Goal: Task Accomplishment & Management: Manage account settings

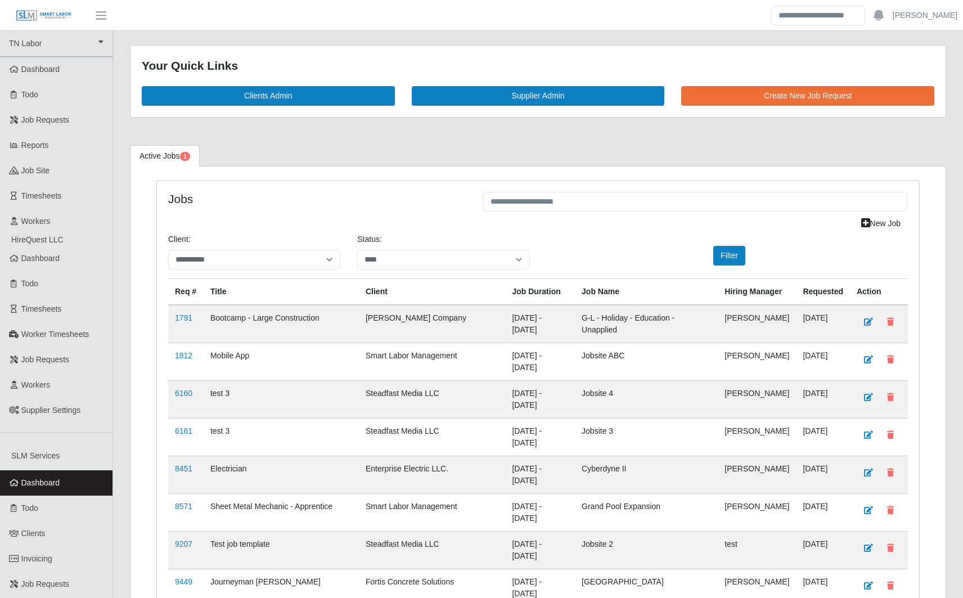
select select "****"
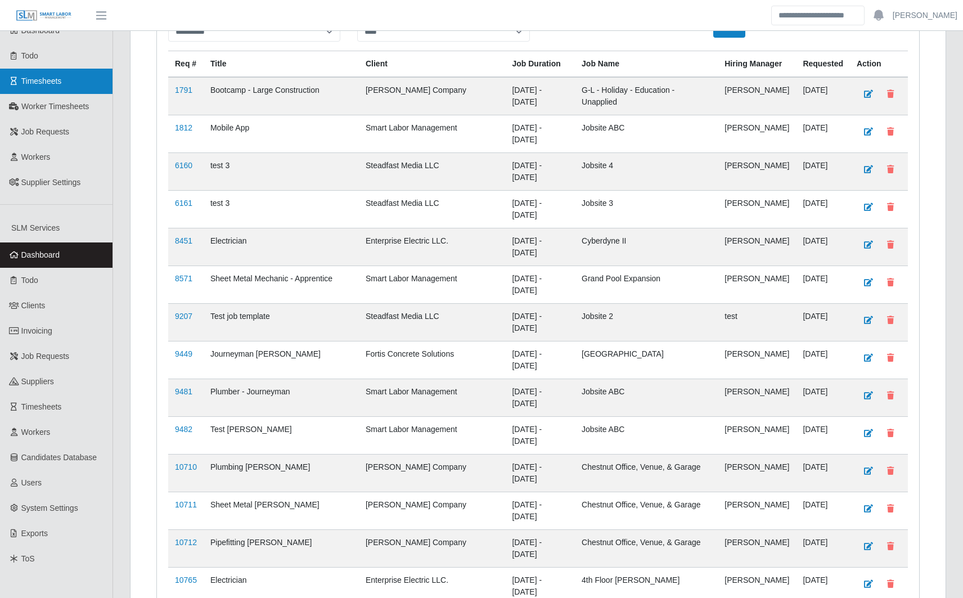
scroll to position [235, 0]
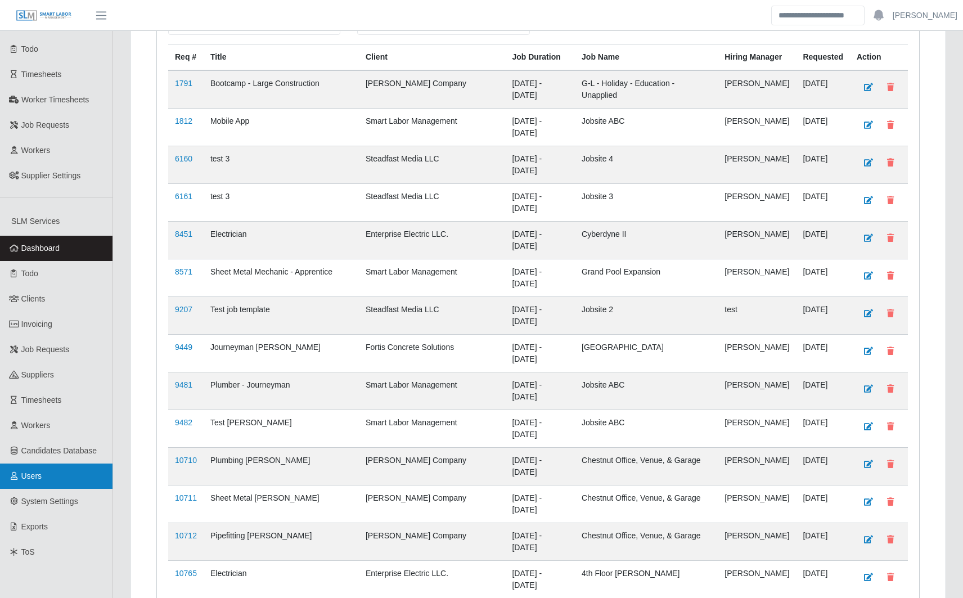
click at [56, 476] on link "Users" at bounding box center [56, 476] width 113 height 25
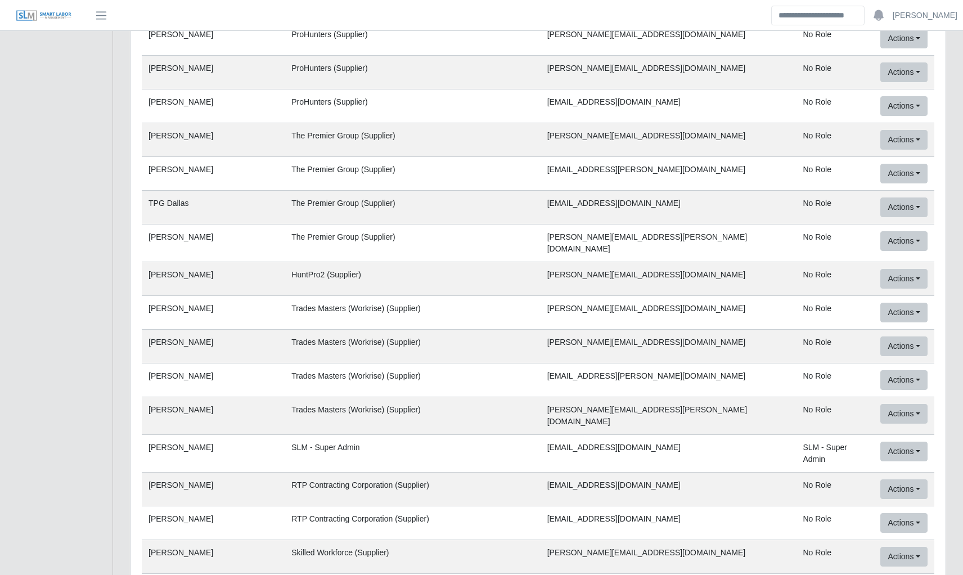
scroll to position [42990, 0]
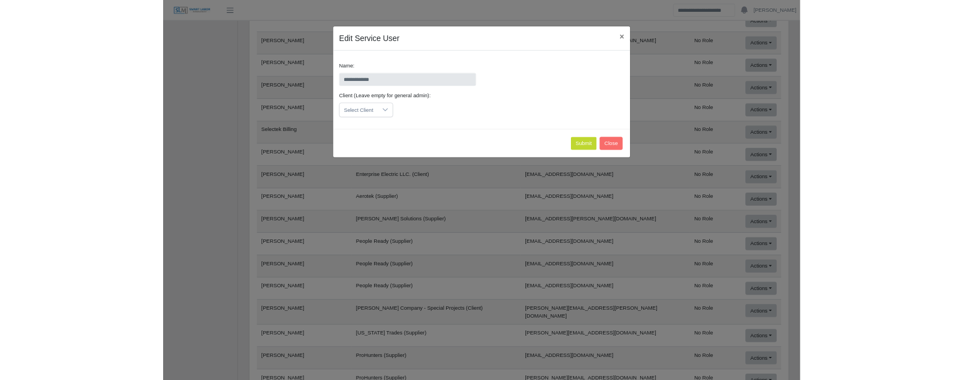
scroll to position [0, 0]
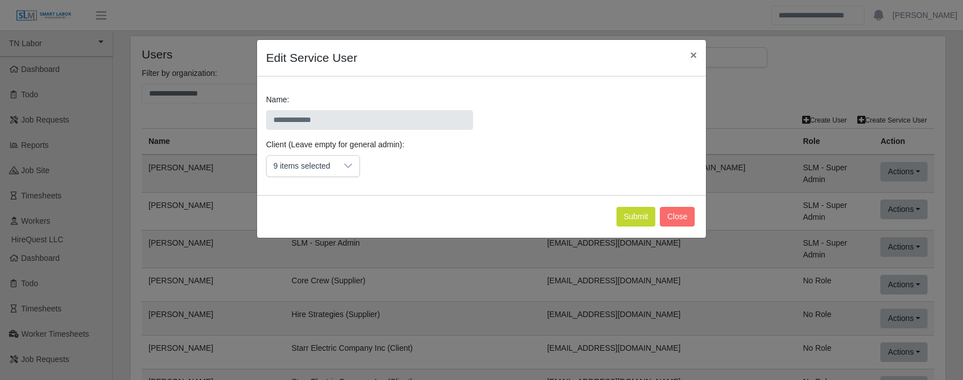
click at [334, 175] on div "9 items selected" at bounding box center [302, 166] width 70 height 21
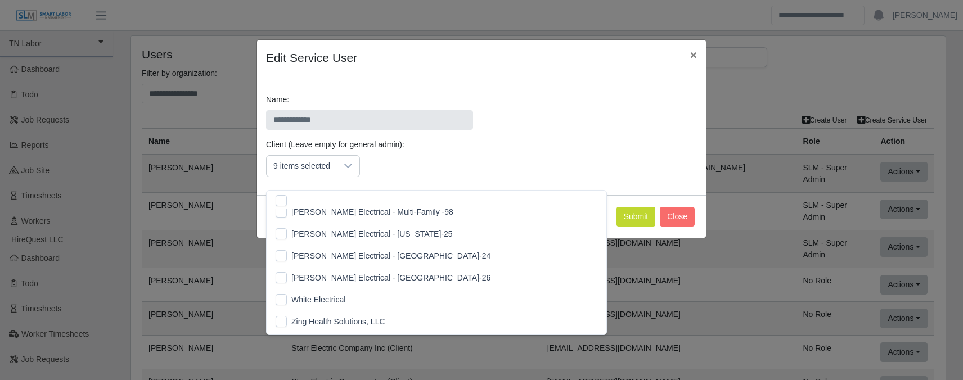
click at [331, 250] on span "[PERSON_NAME] Electrical - [GEOGRAPHIC_DATA]-24" at bounding box center [390, 256] width 199 height 12
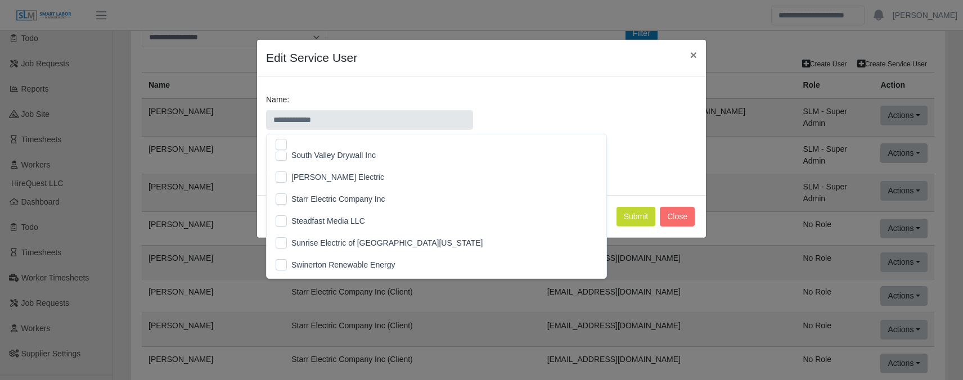
scroll to position [1084, 0]
click at [552, 174] on div "Client (Leave empty for general admin): 11 items selected" at bounding box center [481, 162] width 437 height 47
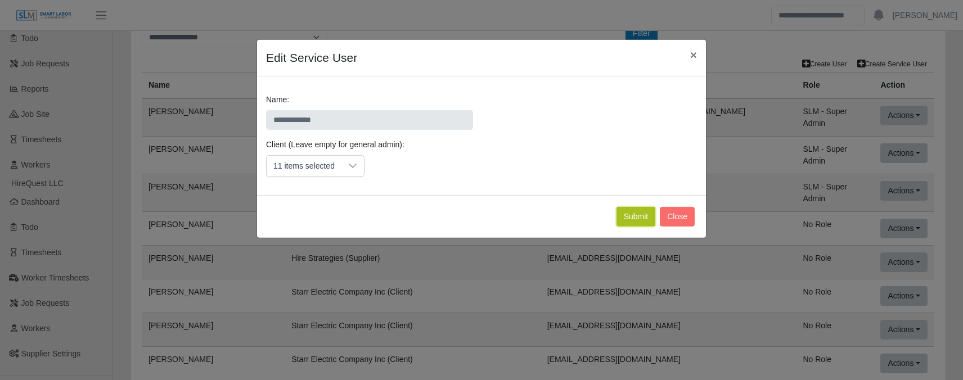
click at [635, 227] on button "Submit" at bounding box center [636, 217] width 39 height 20
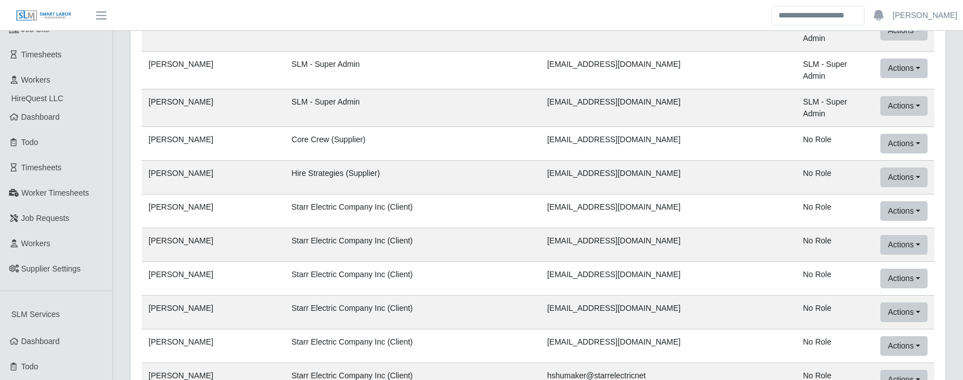
scroll to position [142, 0]
click at [523, 263] on td "Starr Electric Company Inc (Client)" at bounding box center [412, 279] width 255 height 34
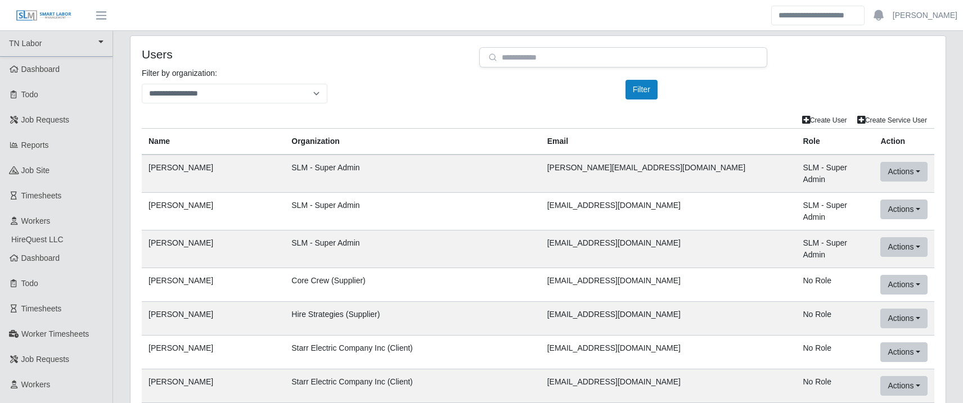
click at [523, 268] on td "Core Crew (Supplier)" at bounding box center [412, 285] width 255 height 34
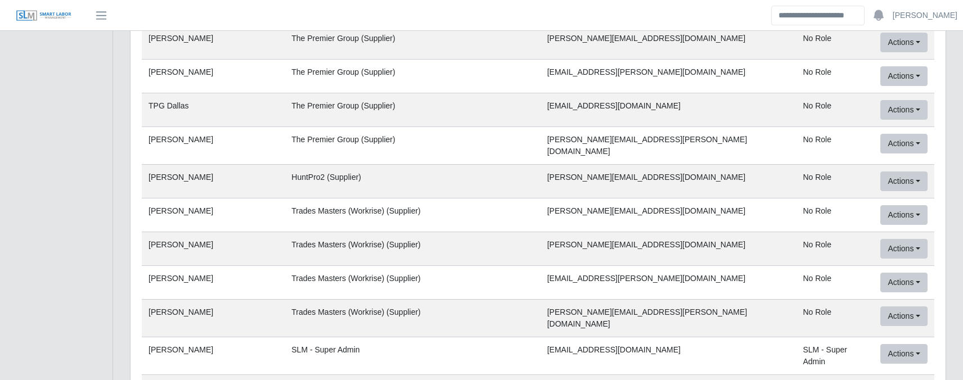
scroll to position [43088, 0]
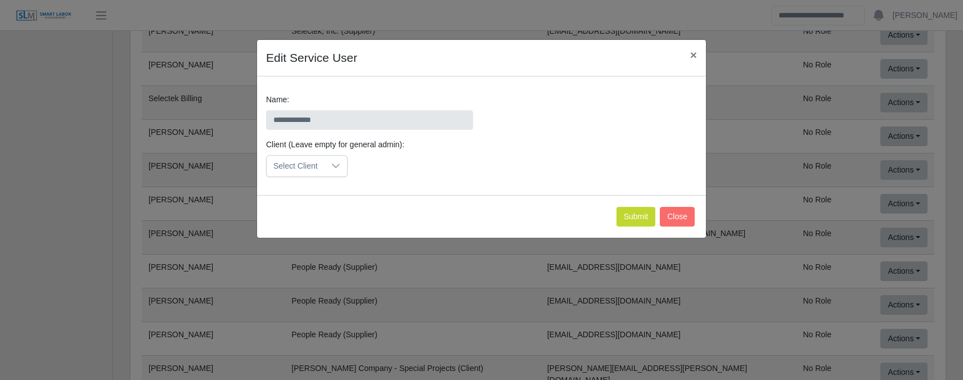
scroll to position [0, 0]
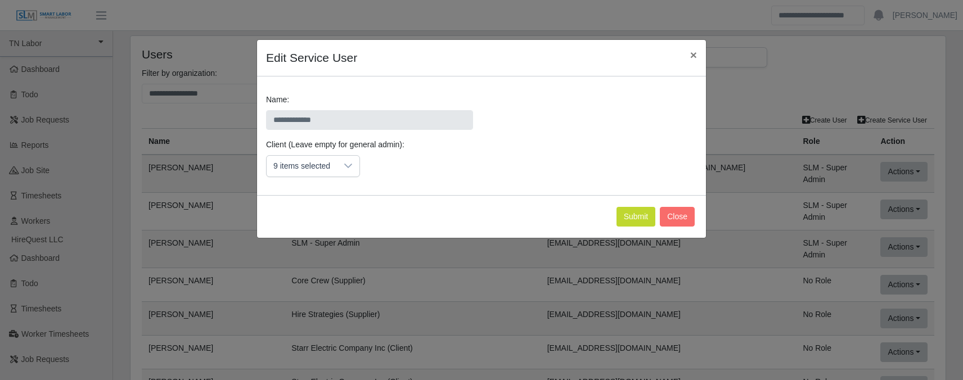
click at [357, 177] on div at bounding box center [348, 166] width 23 height 21
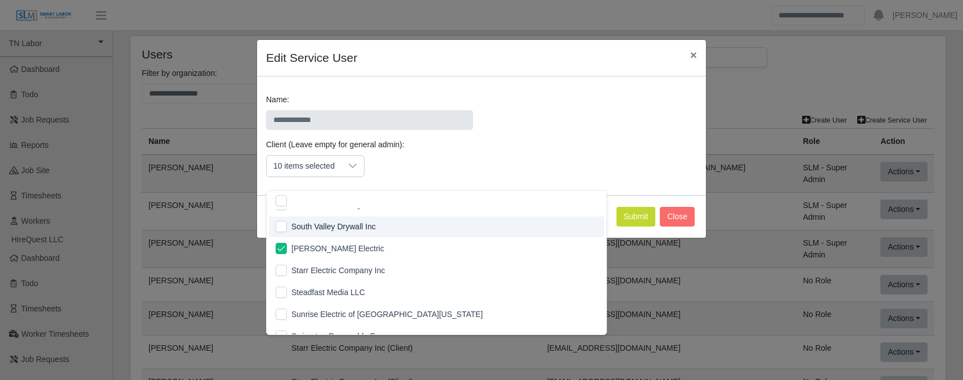
scroll to position [1056, 0]
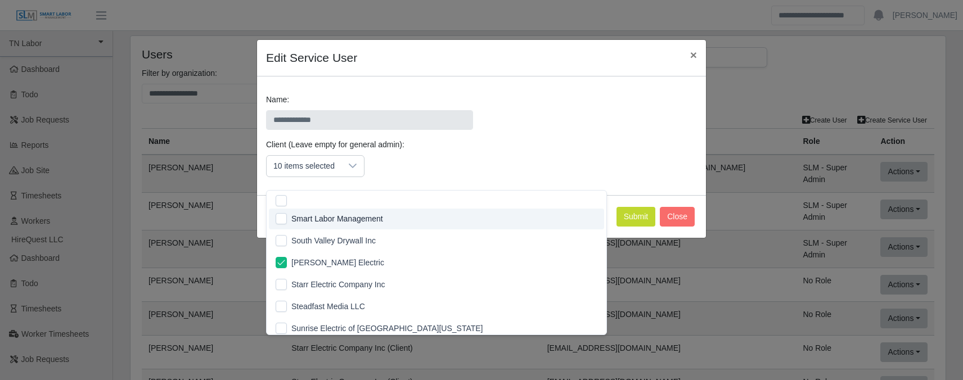
click at [560, 115] on div "**********" at bounding box center [482, 116] width 448 height 45
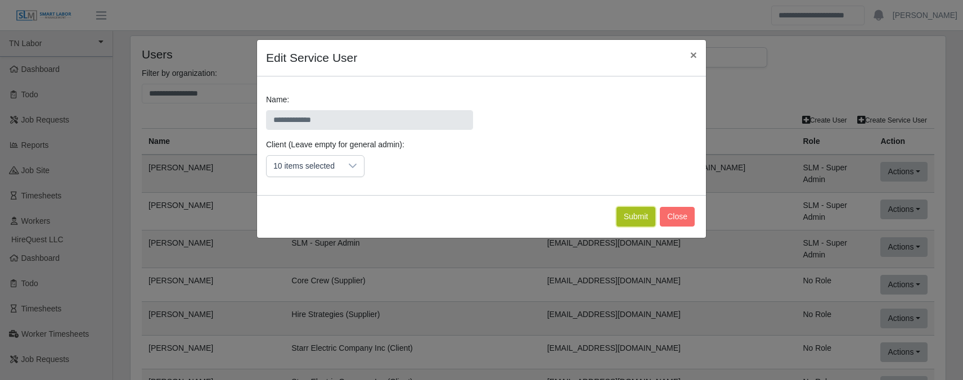
click at [637, 227] on button "Submit" at bounding box center [636, 217] width 39 height 20
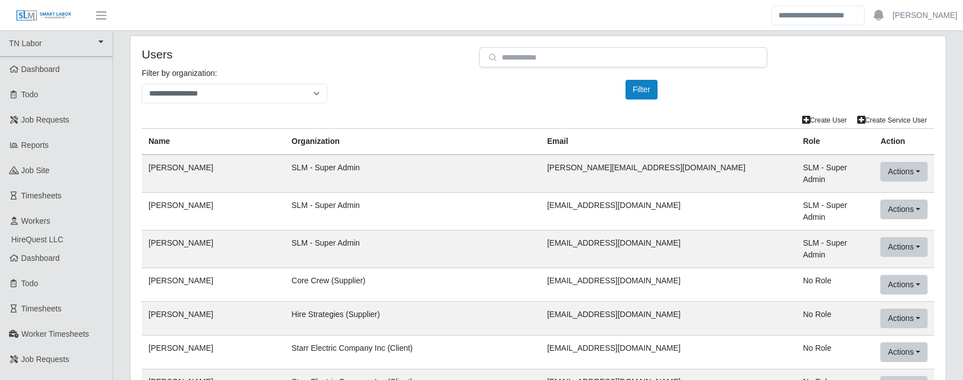
click at [355, 52] on h4 "Users" at bounding box center [302, 54] width 321 height 14
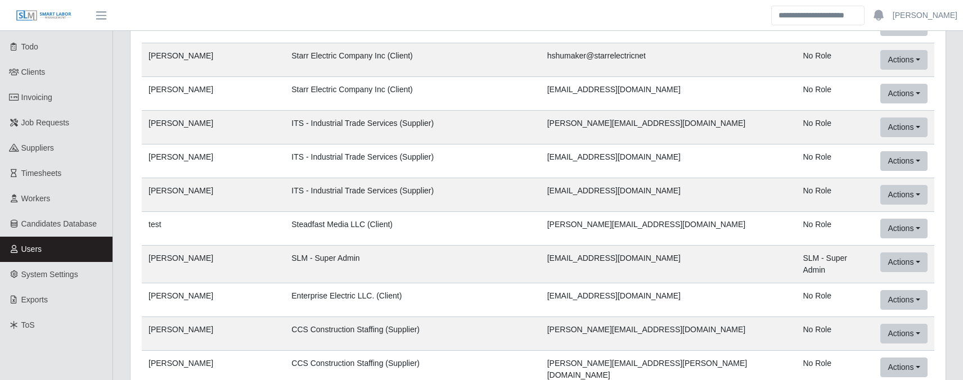
scroll to position [459, 0]
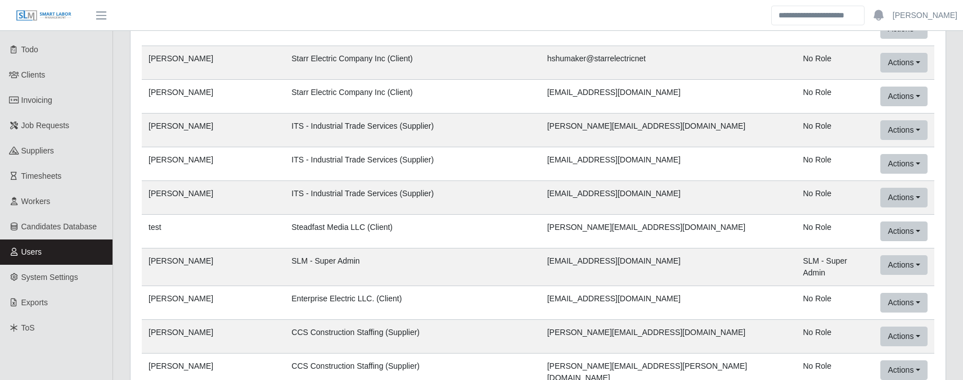
click at [70, 250] on link "Users" at bounding box center [56, 252] width 113 height 25
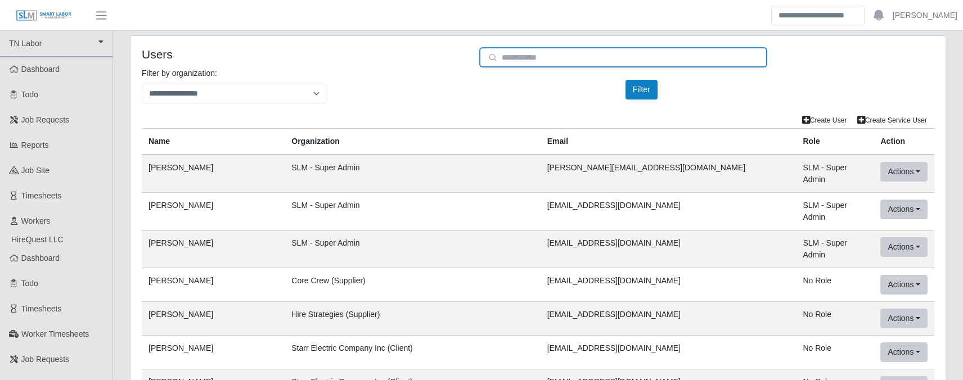
click at [565, 50] on input "email" at bounding box center [623, 57] width 288 height 20
click at [499, 60] on input "email" at bounding box center [623, 57] width 288 height 20
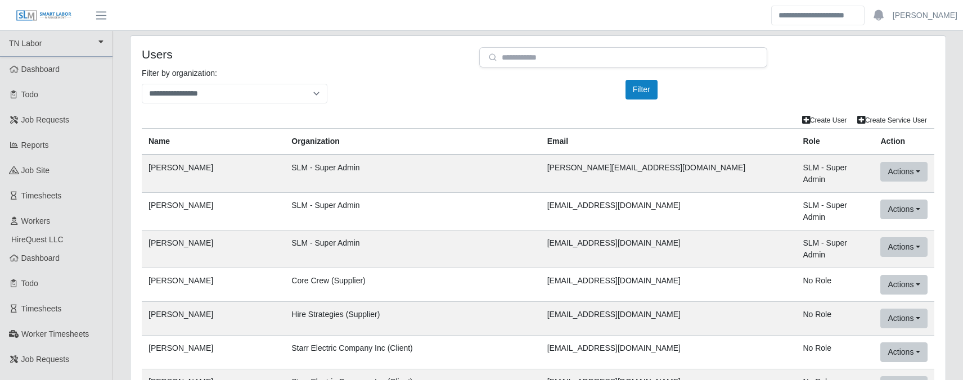
click at [453, 82] on div "**********" at bounding box center [538, 90] width 810 height 45
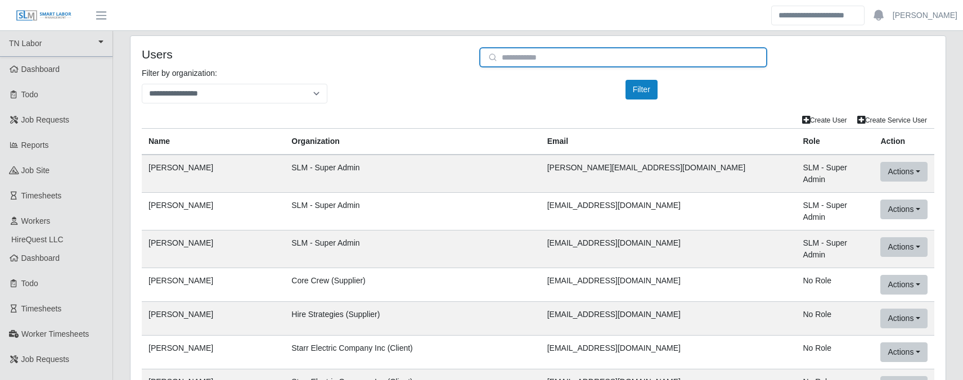
click at [512, 62] on input "email" at bounding box center [623, 57] width 288 height 20
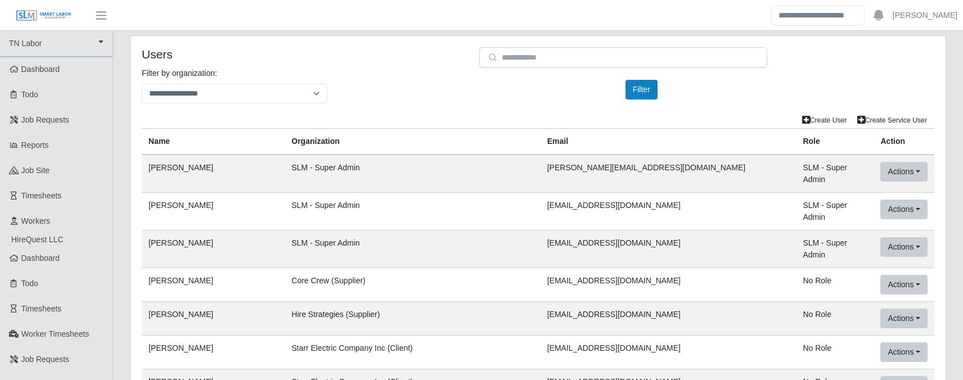
click at [450, 95] on div "**********" at bounding box center [538, 90] width 810 height 45
click at [417, 159] on td "SLM - Super Admin" at bounding box center [412, 174] width 255 height 38
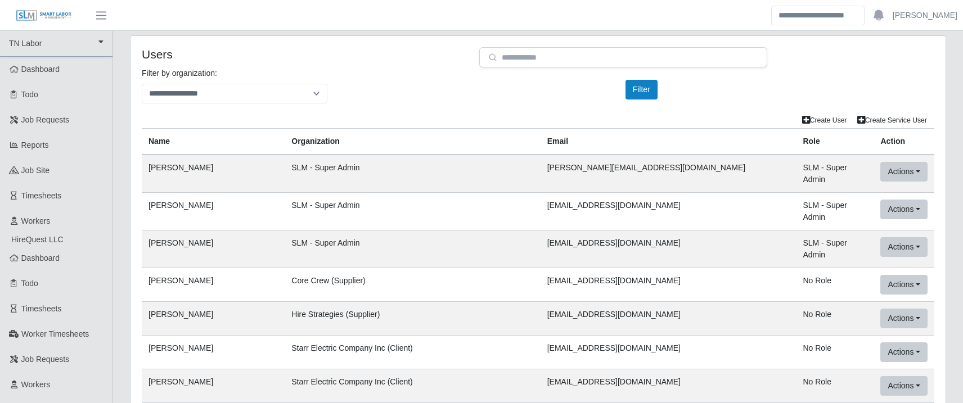
click at [493, 205] on td "SLM - Super Admin" at bounding box center [412, 212] width 255 height 38
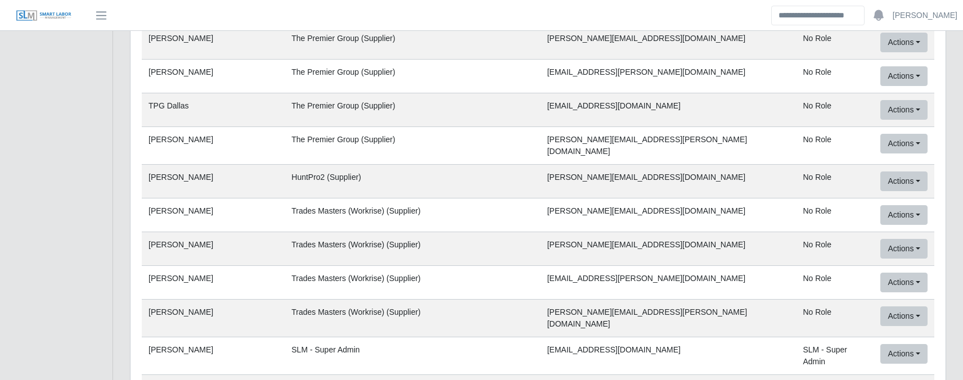
scroll to position [43088, 0]
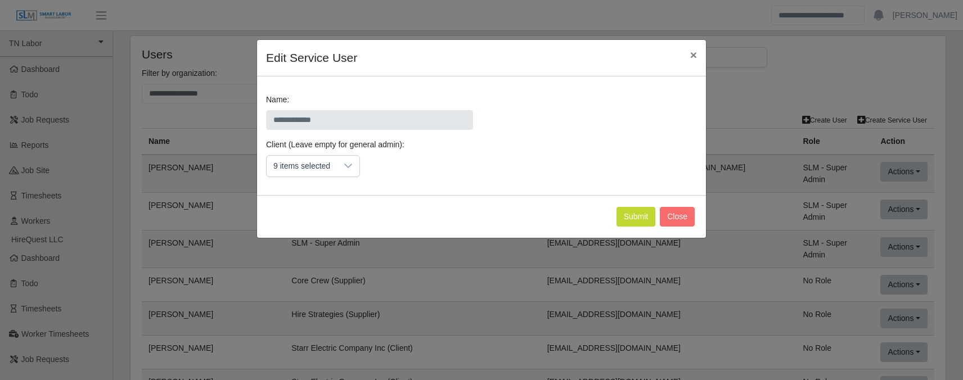
click at [342, 174] on div at bounding box center [348, 166] width 23 height 21
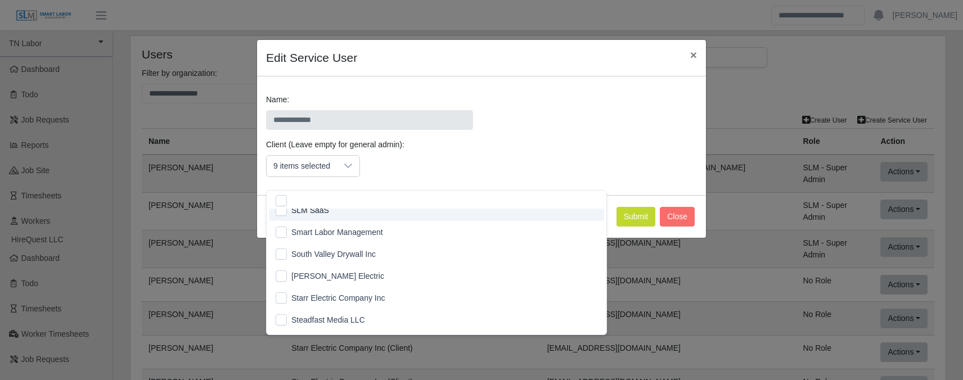
scroll to position [1051, 0]
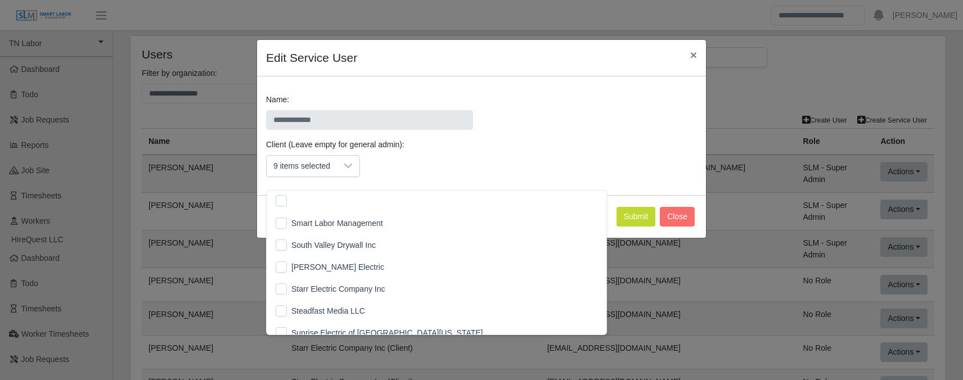
click at [315, 269] on span "[PERSON_NAME] Electric" at bounding box center [337, 268] width 93 height 12
click at [623, 195] on div "**********" at bounding box center [481, 136] width 449 height 119
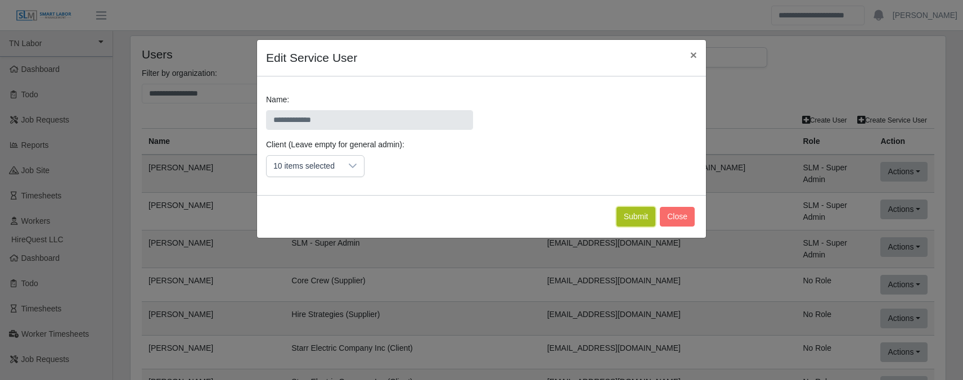
click at [630, 227] on button "Submit" at bounding box center [636, 217] width 39 height 20
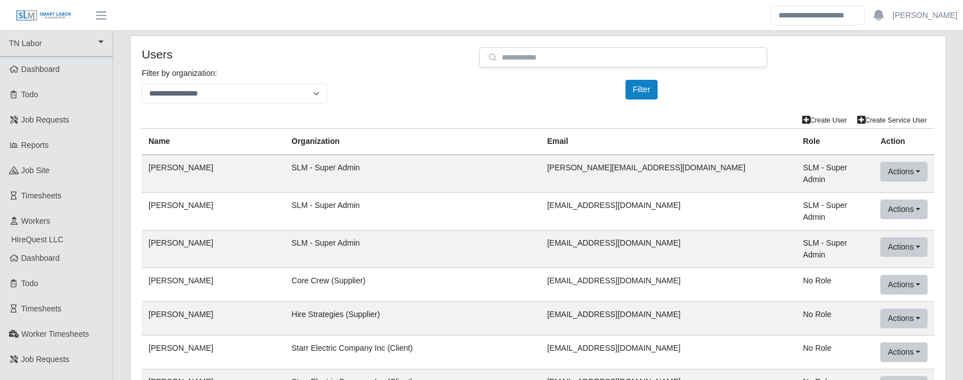
click at [487, 253] on td "SLM - Super Admin" at bounding box center [412, 250] width 255 height 38
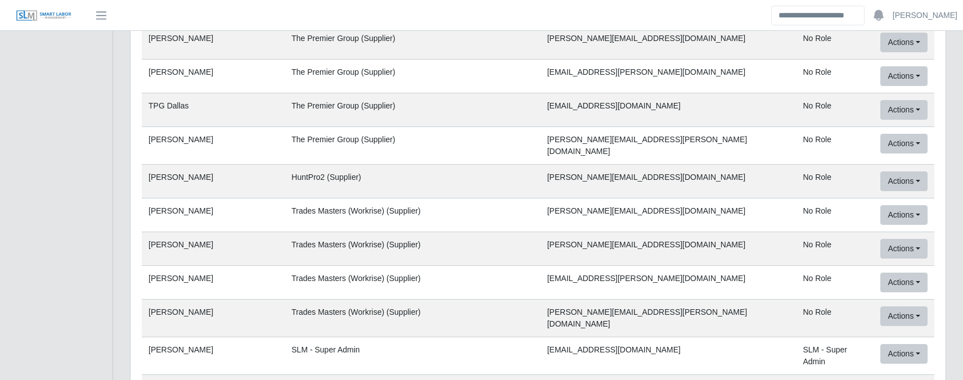
scroll to position [43088, 0]
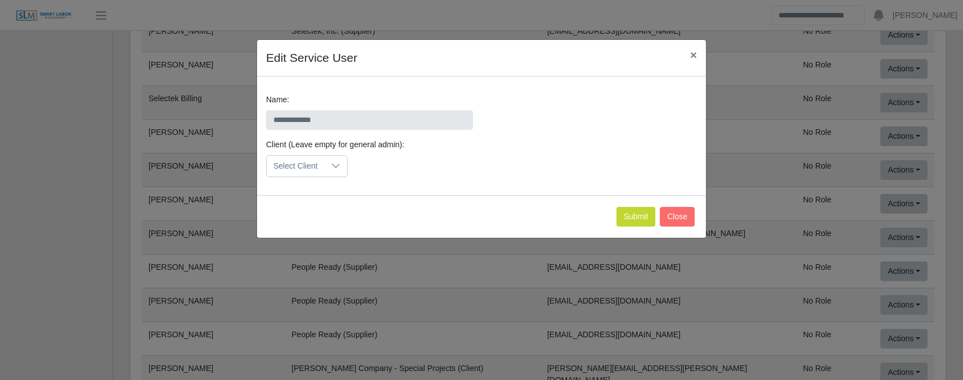
scroll to position [0, 0]
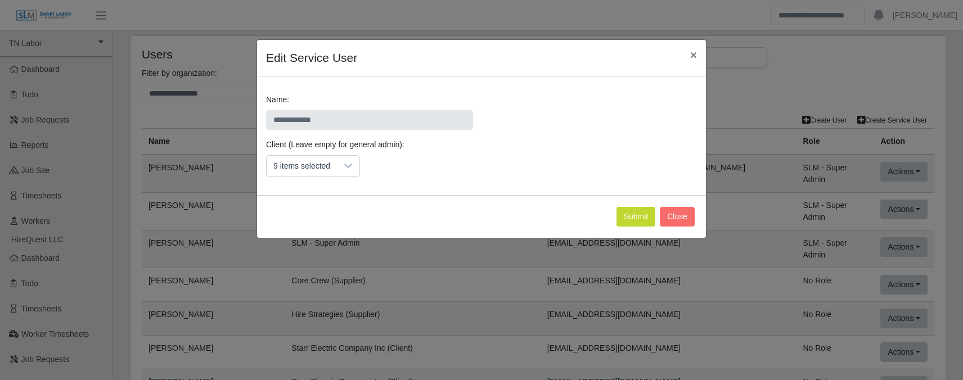
click at [318, 177] on div "9 items selected" at bounding box center [302, 166] width 70 height 21
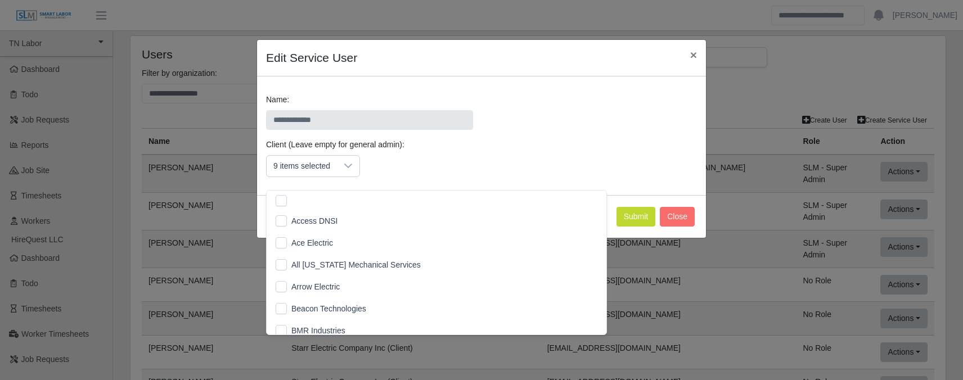
scroll to position [226, 0]
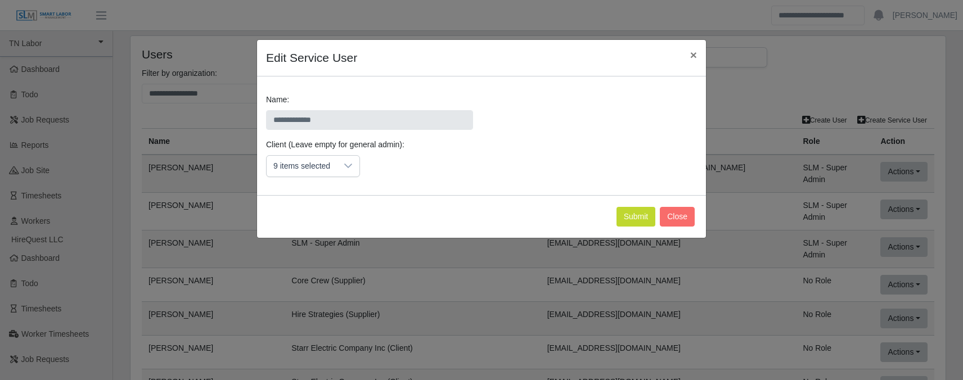
click at [331, 173] on div "9 items selected" at bounding box center [302, 166] width 70 height 21
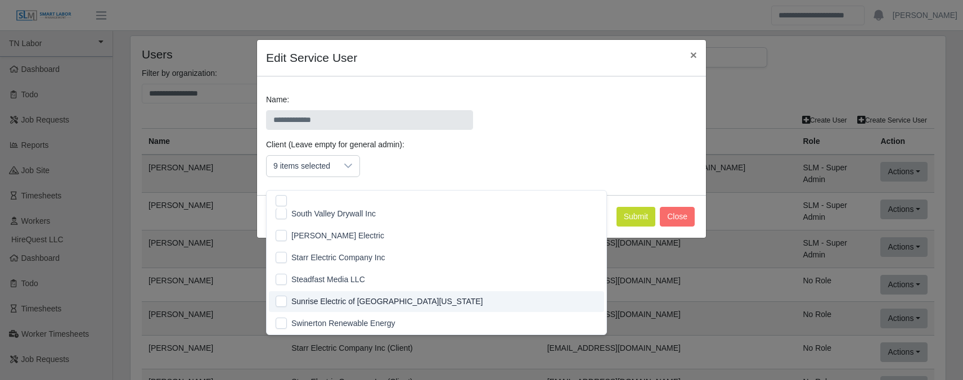
scroll to position [1071, 0]
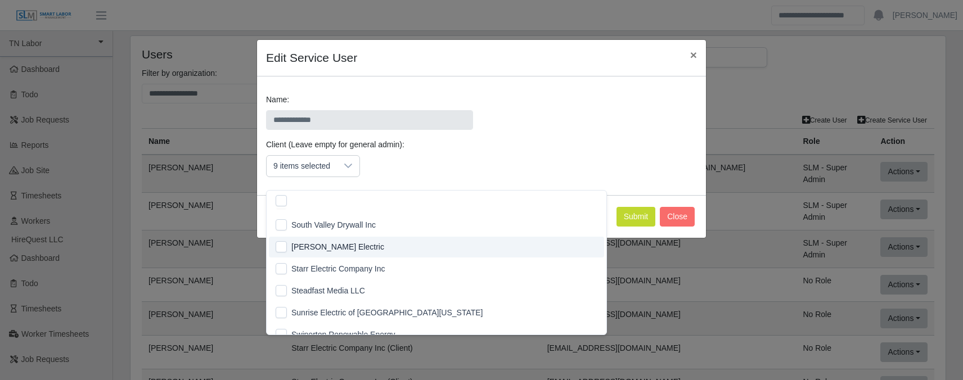
click at [330, 250] on span "Stansell Electric" at bounding box center [337, 247] width 93 height 12
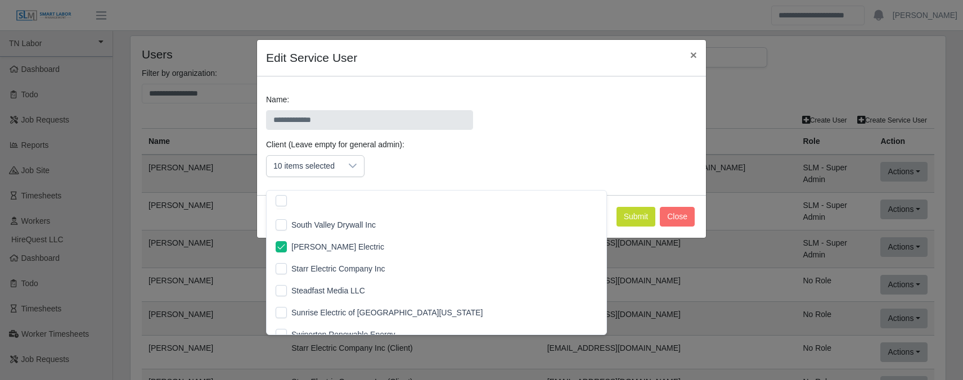
click at [551, 211] on div "Submit Close" at bounding box center [481, 216] width 449 height 43
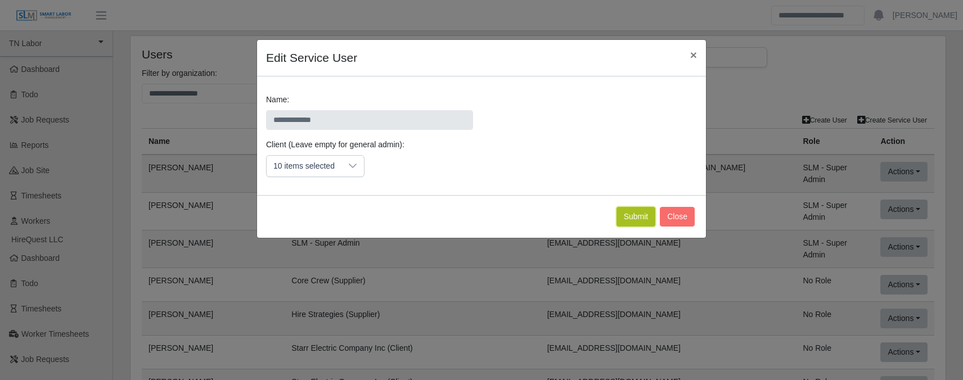
click at [632, 227] on button "Submit" at bounding box center [636, 217] width 39 height 20
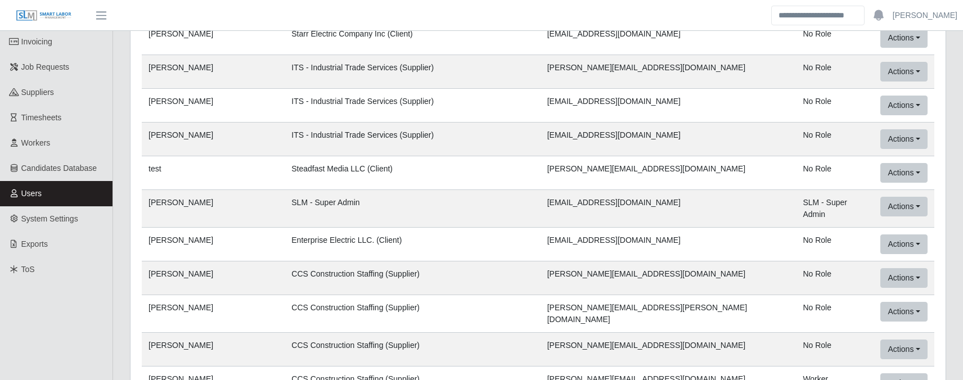
scroll to position [518, 0]
click at [361, 194] on td "SLM - Super Admin" at bounding box center [412, 208] width 255 height 38
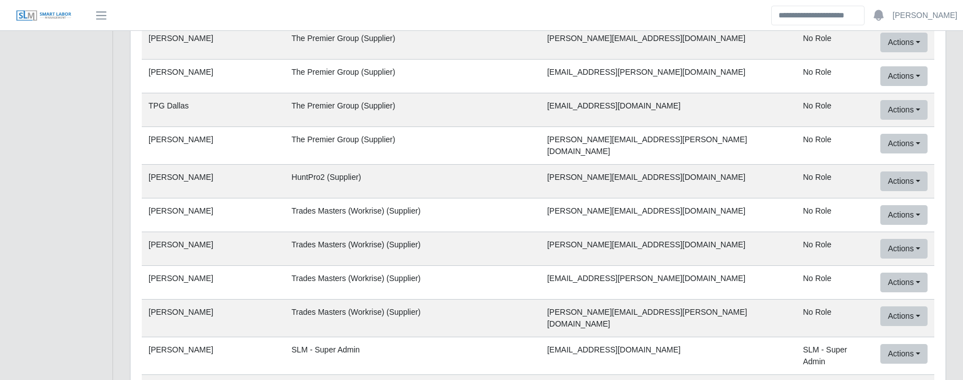
scroll to position [43088, 0]
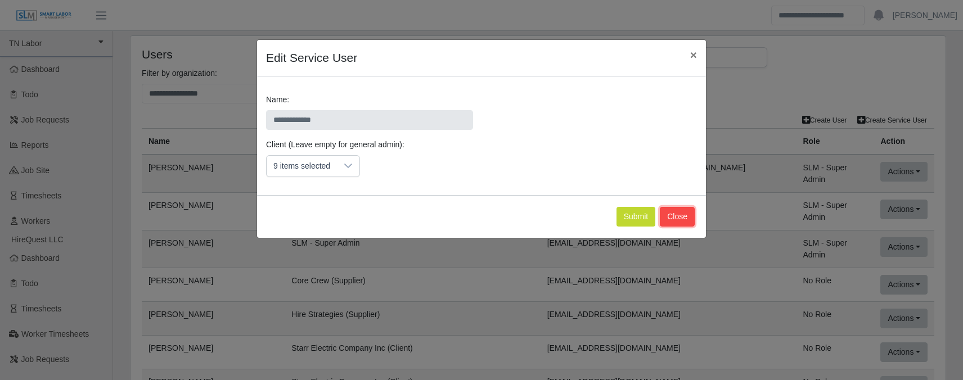
click at [669, 223] on button "Close" at bounding box center [677, 217] width 35 height 20
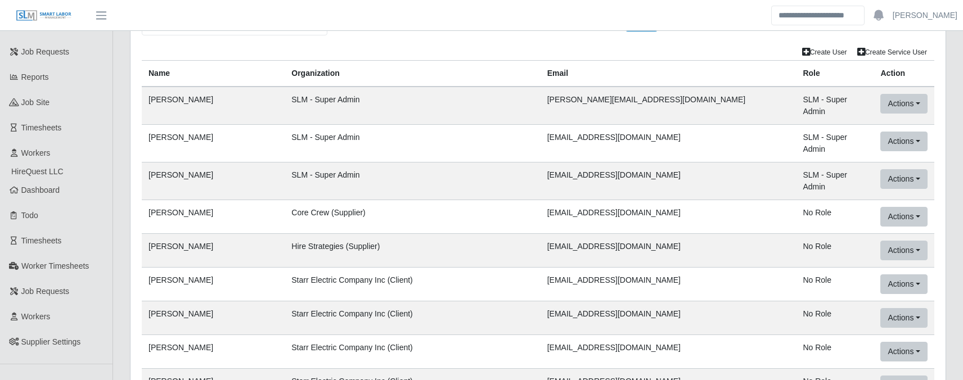
click at [669, 252] on td "[EMAIL_ADDRESS][DOMAIN_NAME]" at bounding box center [669, 251] width 256 height 34
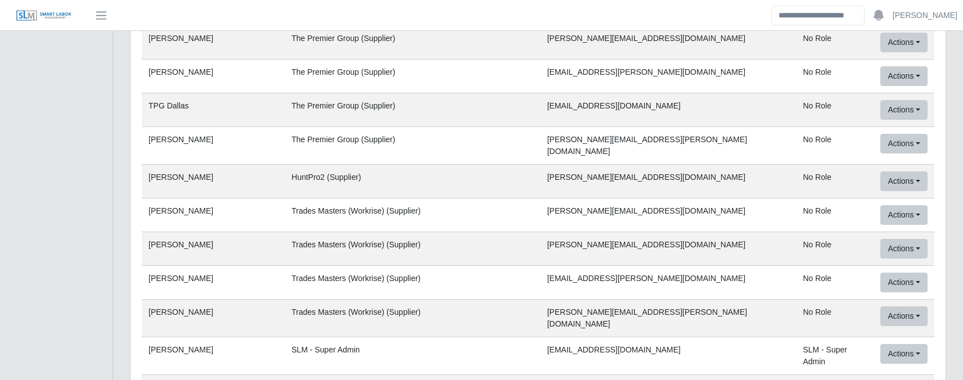
scroll to position [43088, 0]
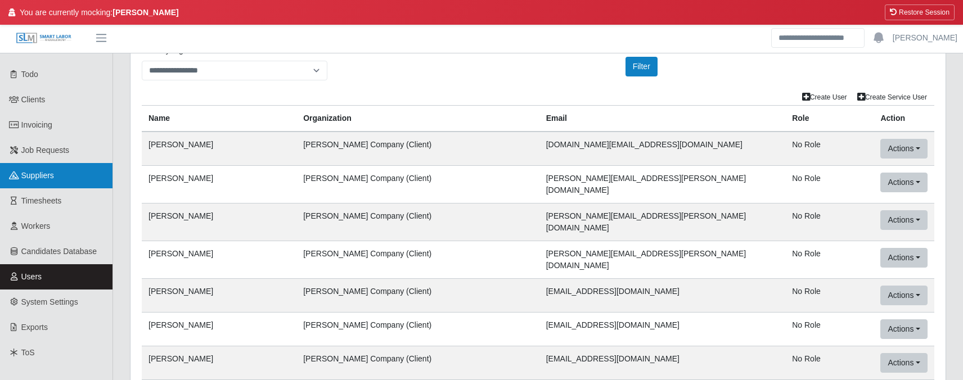
scroll to position [48, 0]
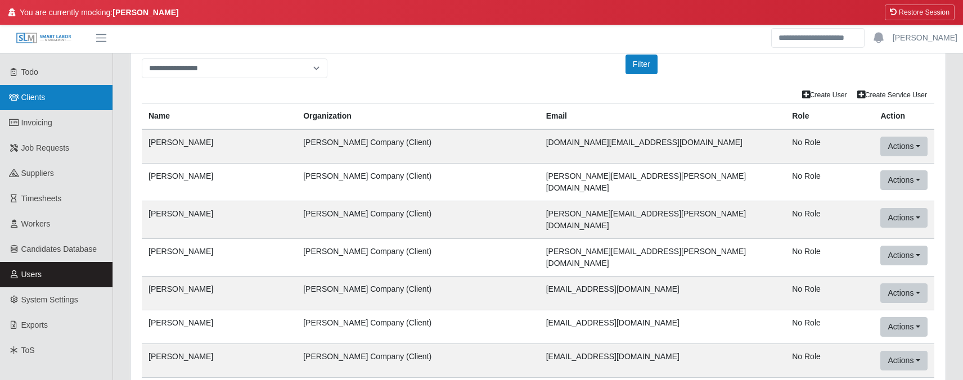
click at [50, 87] on link "Clients" at bounding box center [56, 97] width 113 height 25
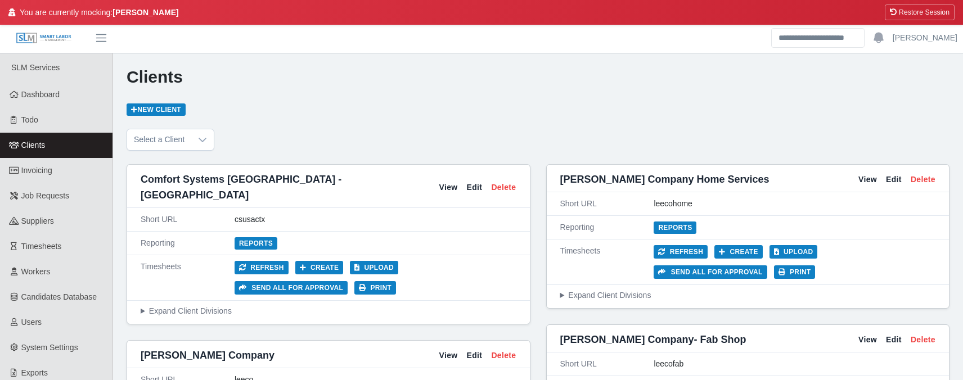
click at [909, 11] on button "Restore Session" at bounding box center [920, 13] width 70 height 16
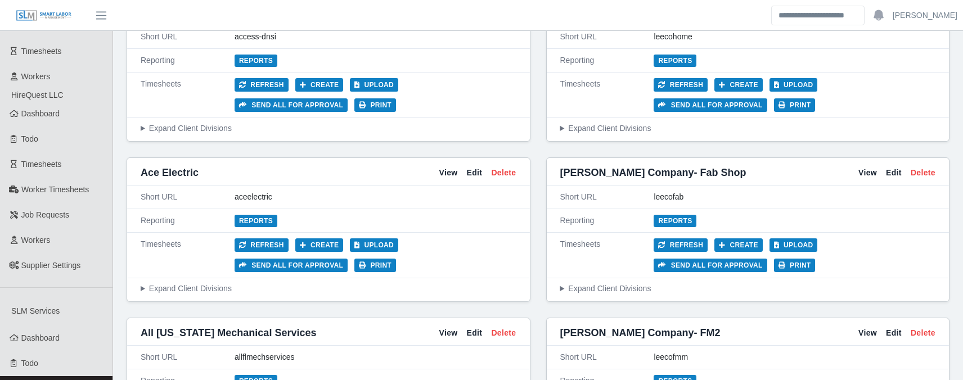
scroll to position [150, 0]
